Goal: Information Seeking & Learning: Learn about a topic

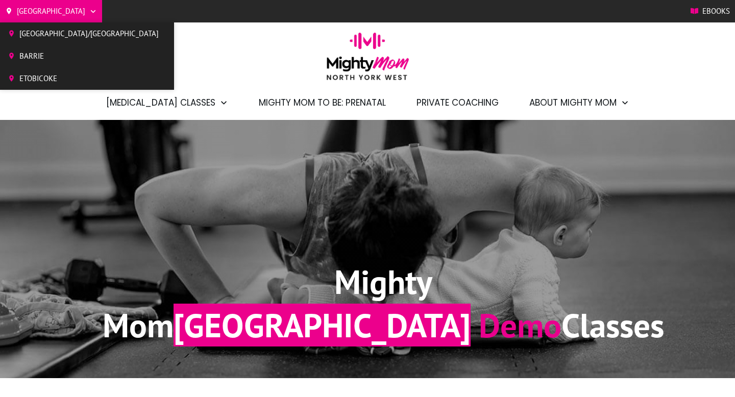
click at [35, 34] on span "[GEOGRAPHIC_DATA]/[GEOGRAPHIC_DATA]" at bounding box center [88, 33] width 139 height 15
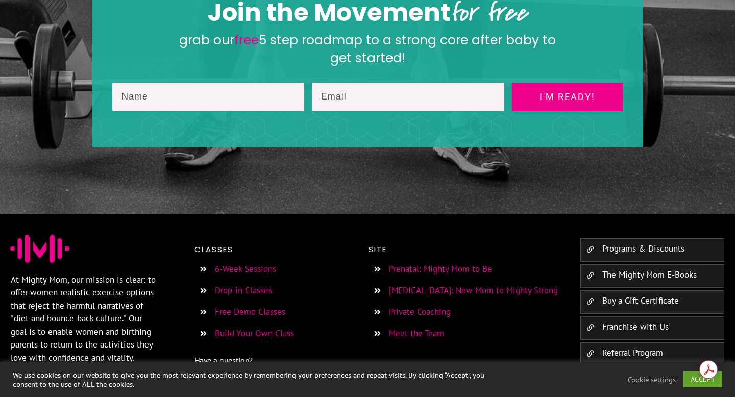
scroll to position [1837, 0]
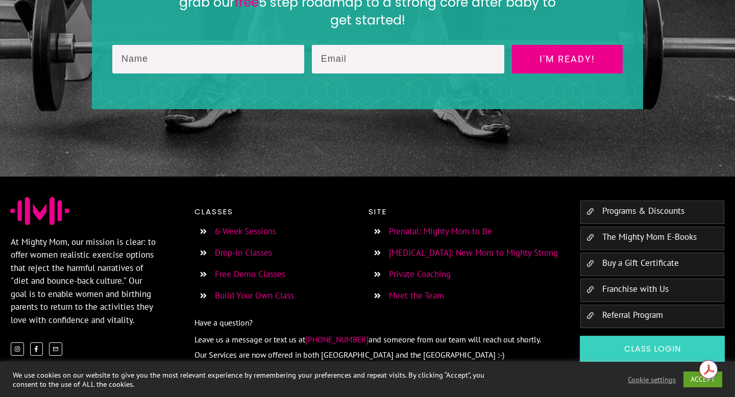
click at [633, 205] on link "Programs & Discounts" at bounding box center [643, 210] width 82 height 11
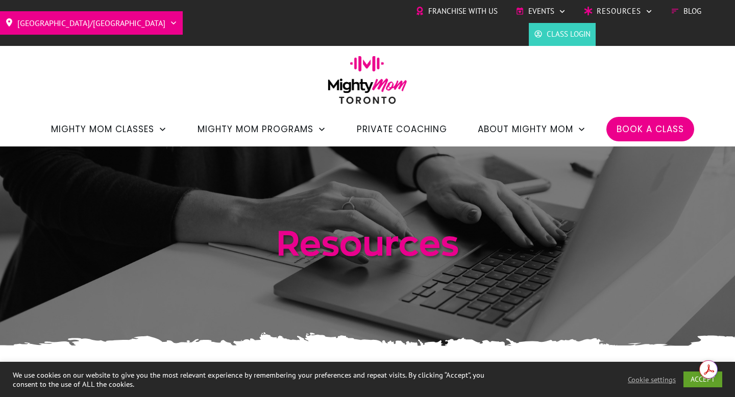
click at [647, 129] on span "Book a Class" at bounding box center [649, 128] width 67 height 17
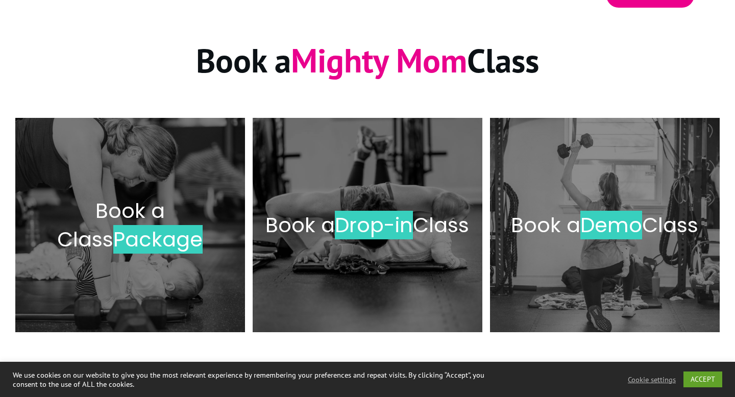
scroll to position [135, 0]
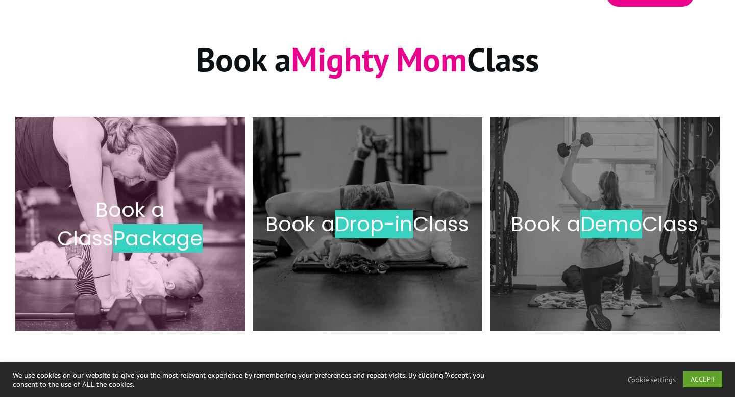
click at [151, 232] on span "Package" at bounding box center [157, 238] width 89 height 29
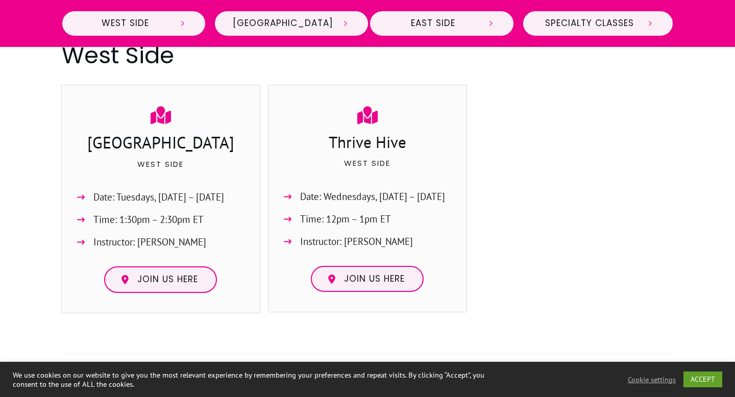
scroll to position [518, 0]
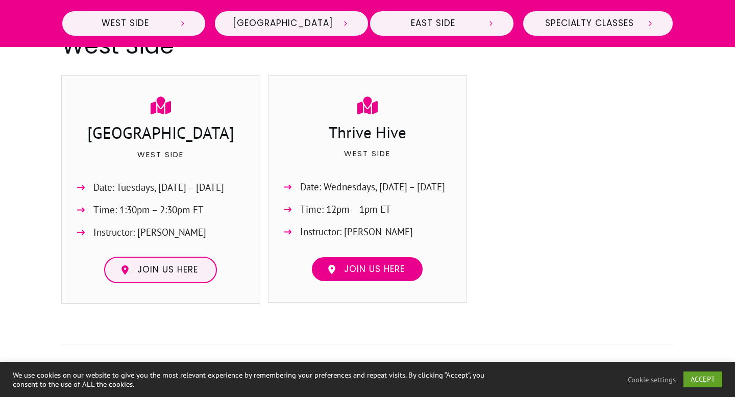
click at [354, 265] on span "Join us here" at bounding box center [374, 269] width 61 height 11
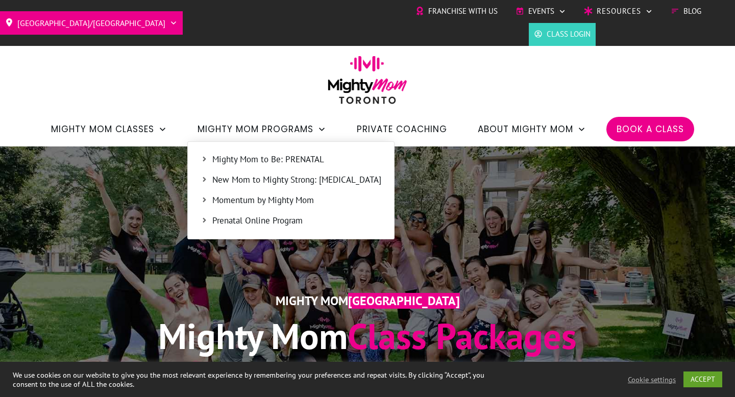
click at [252, 160] on span "Mighty Mom to Be: PRENATAL" at bounding box center [296, 159] width 169 height 13
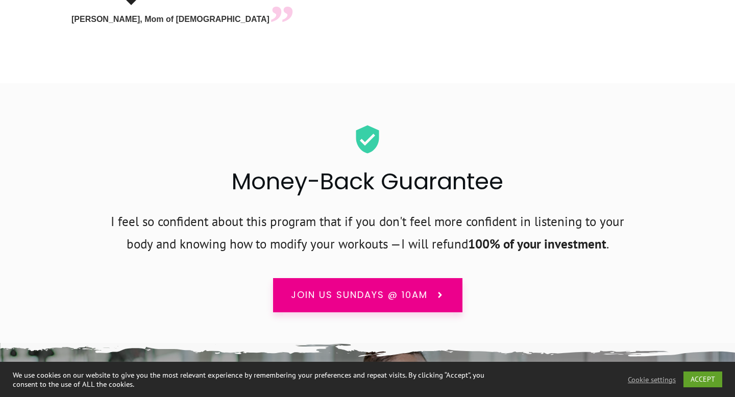
scroll to position [6892, 0]
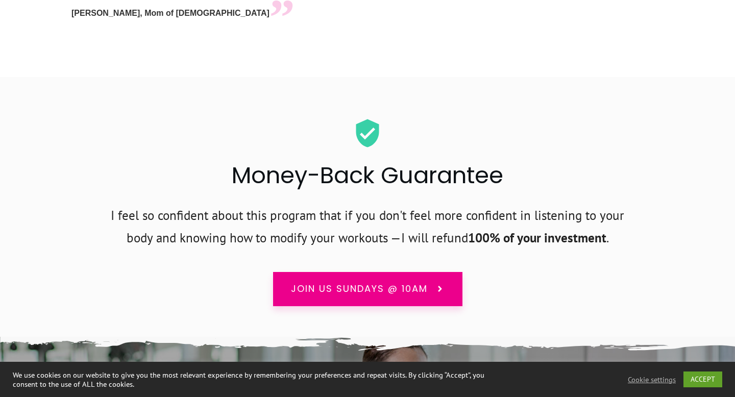
click at [371, 159] on h2 "Money-Back Guarantee" at bounding box center [367, 181] width 611 height 44
click at [474, 159] on h2 "Money-Back Guarantee" at bounding box center [367, 181] width 611 height 44
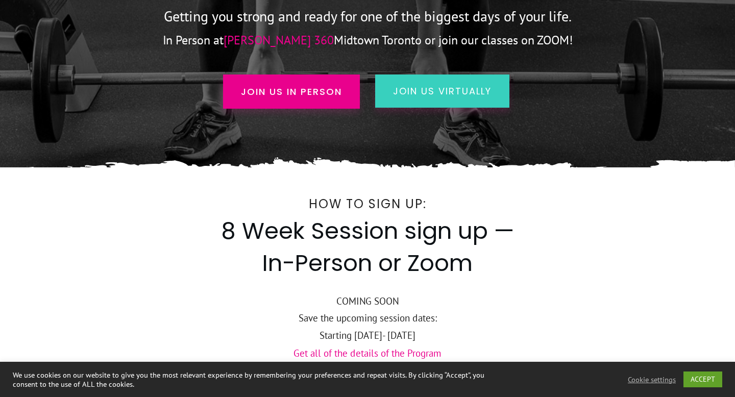
scroll to position [0, 0]
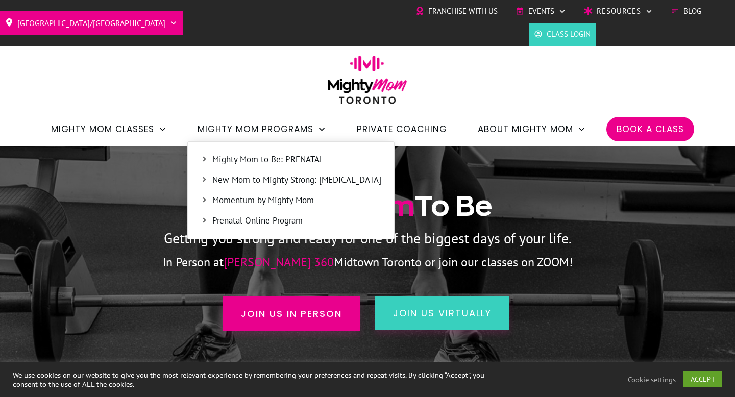
click at [280, 182] on span "New Mom to Mighty Strong: [MEDICAL_DATA]" at bounding box center [296, 179] width 169 height 13
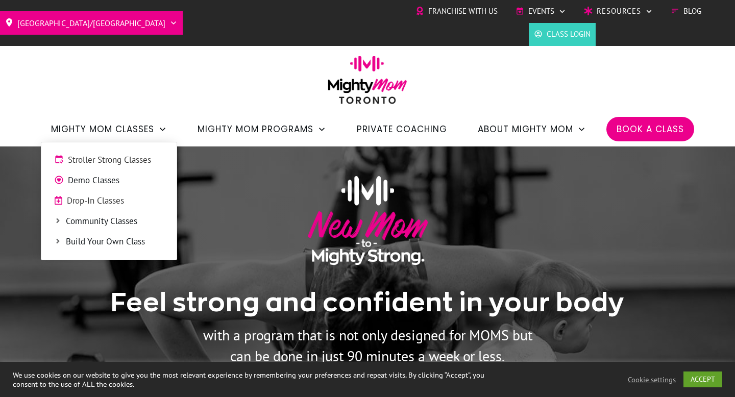
click at [93, 160] on span "Stroller Strong Classes" at bounding box center [116, 160] width 96 height 13
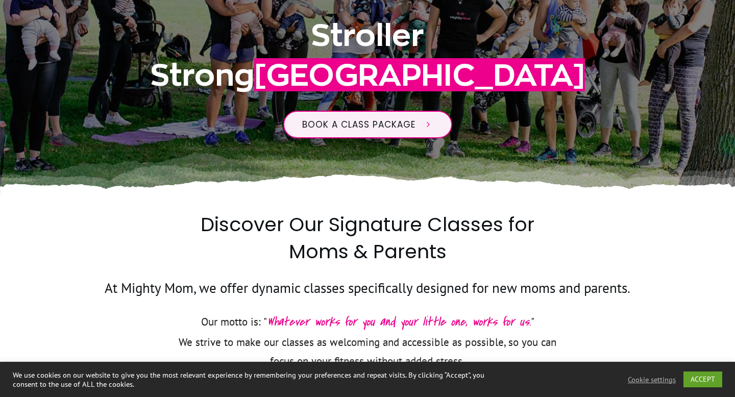
scroll to position [270, 0]
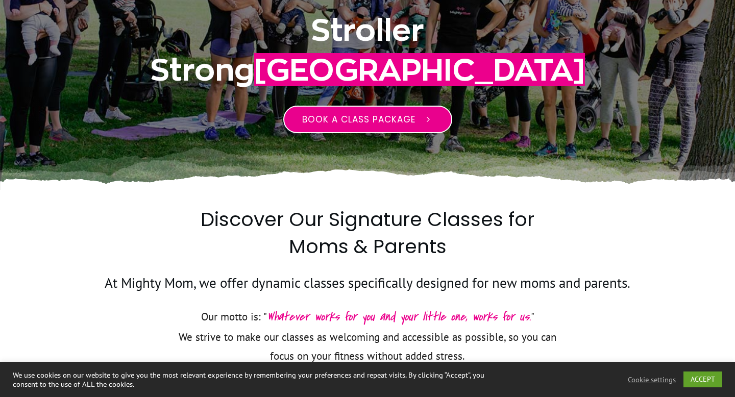
click at [392, 126] on link "Book a class package" at bounding box center [367, 120] width 169 height 28
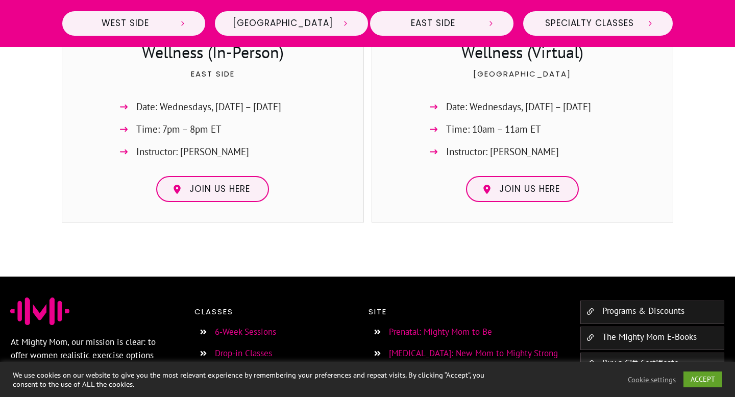
scroll to position [2796, 0]
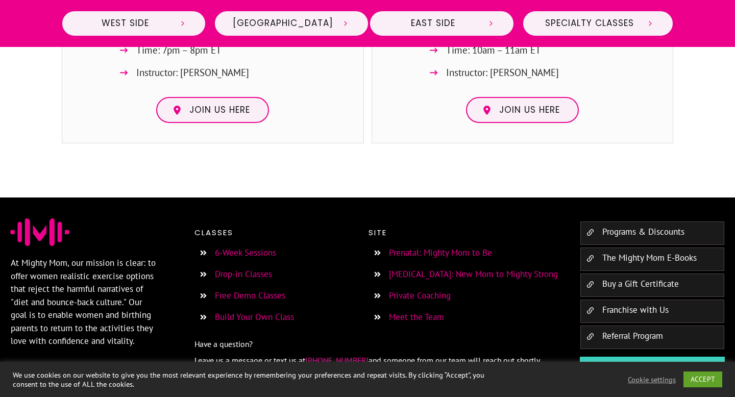
click at [256, 247] on link "6-Week Sessions" at bounding box center [245, 252] width 61 height 11
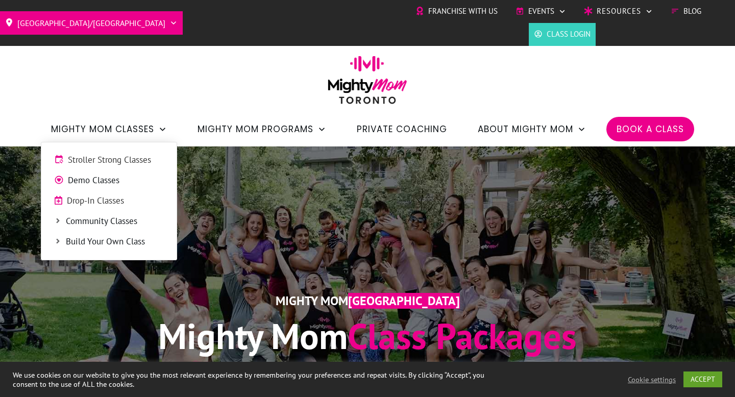
click at [107, 159] on span "Stroller Strong Classes" at bounding box center [116, 160] width 96 height 13
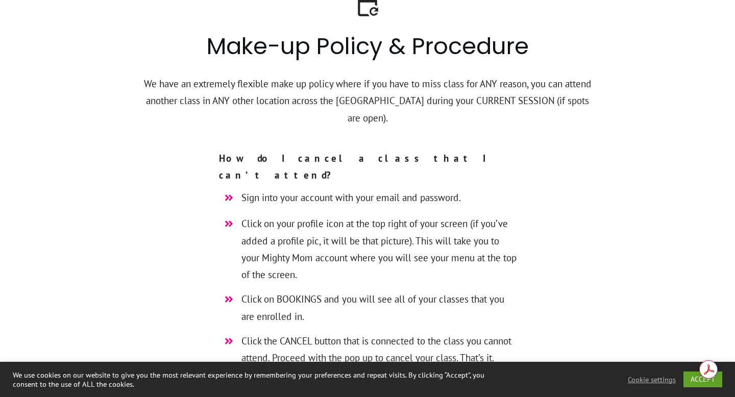
scroll to position [2784, 0]
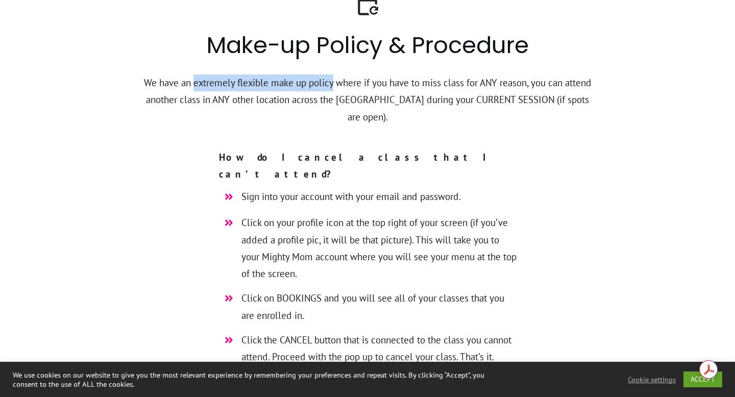
drag, startPoint x: 332, startPoint y: 84, endPoint x: 193, endPoint y: 83, distance: 138.3
click at [193, 83] on p "We have an extremely flexible make up policy where if you have to miss class fo…" at bounding box center [367, 105] width 451 height 63
copy p "extremely flexible make up policy"
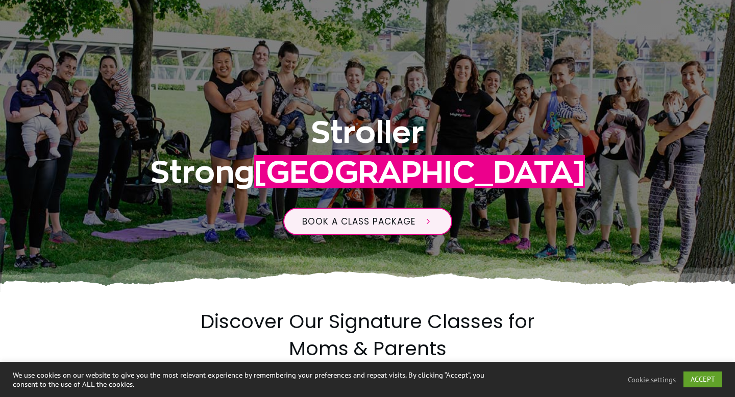
scroll to position [0, 0]
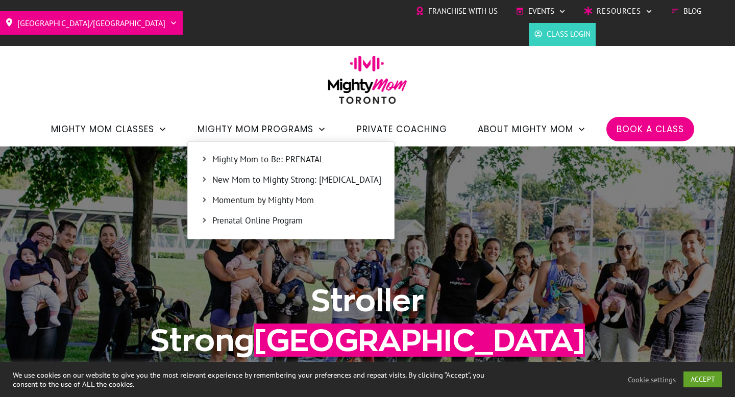
click at [293, 161] on span "Mighty Mom to Be: PRENATAL" at bounding box center [296, 159] width 169 height 13
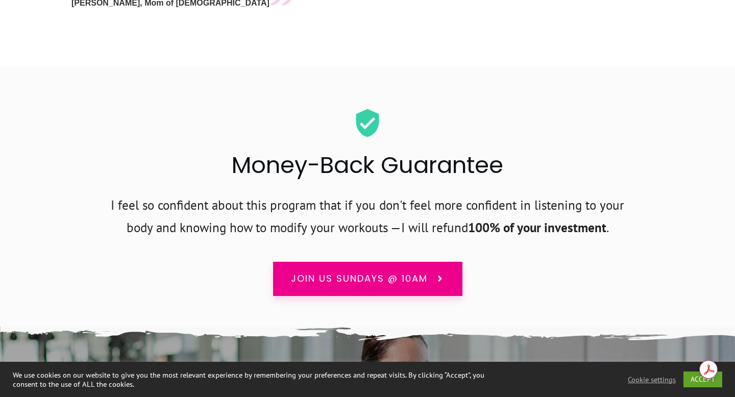
scroll to position [6903, 0]
click at [533, 219] on strong "100% of your investment" at bounding box center [537, 227] width 138 height 16
click at [429, 194] on p "I feel so confident about this program that if you don't feel more confident in…" at bounding box center [367, 222] width 519 height 57
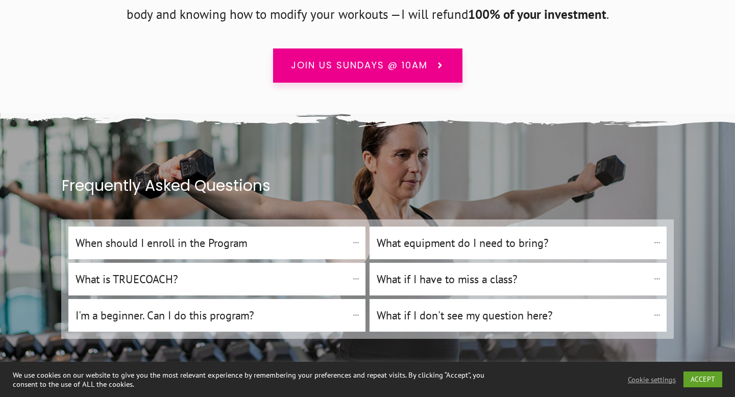
scroll to position [7095, 0]
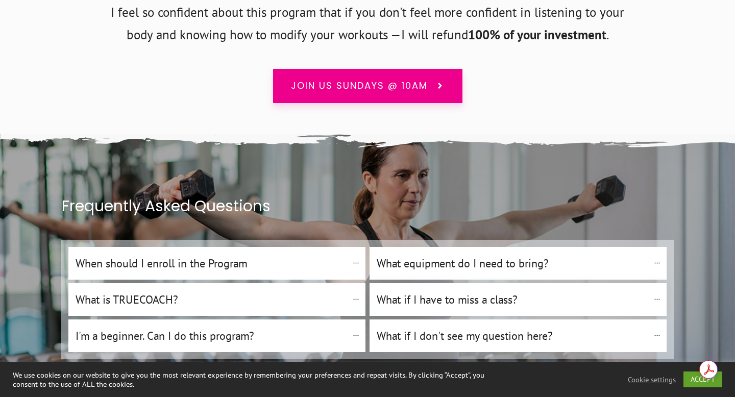
click at [463, 291] on h4 "What if I have to miss a class?" at bounding box center [513, 299] width 272 height 17
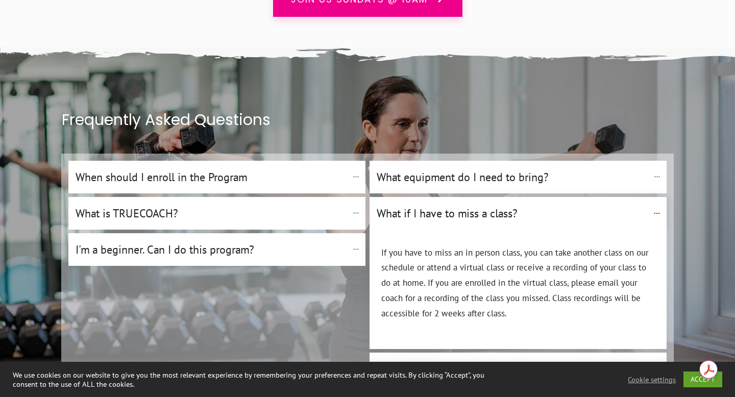
scroll to position [7181, 0]
